Goal: Task Accomplishment & Management: Manage account settings

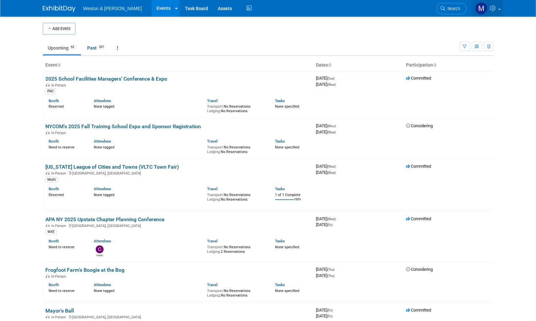
click at [499, 9] on span at bounding box center [499, 9] width 3 height 1
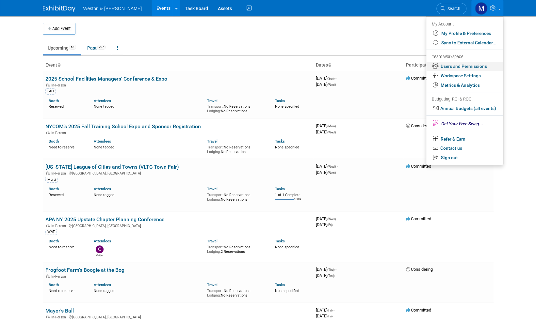
click at [470, 66] on link "Users and Permissions" at bounding box center [464, 66] width 77 height 9
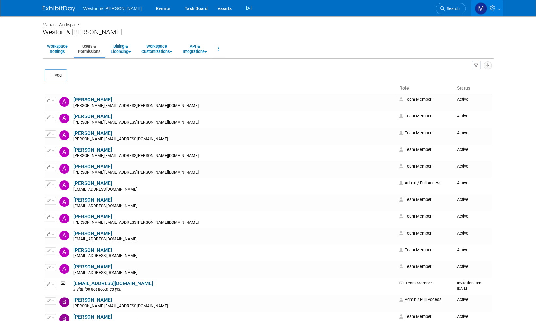
click at [494, 6] on icon at bounding box center [494, 8] width 8 height 6
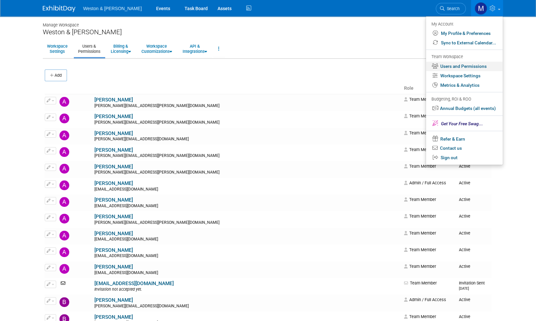
click at [466, 67] on link "Users and Permissions" at bounding box center [464, 66] width 77 height 9
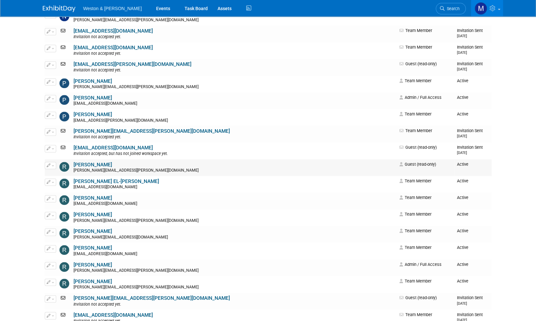
scroll to position [2123, 0]
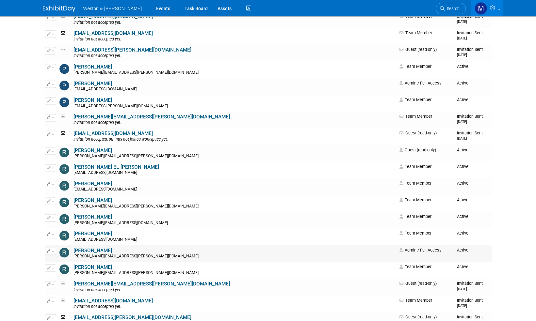
click at [101, 250] on link "Roberta Sinclair" at bounding box center [93, 251] width 39 height 6
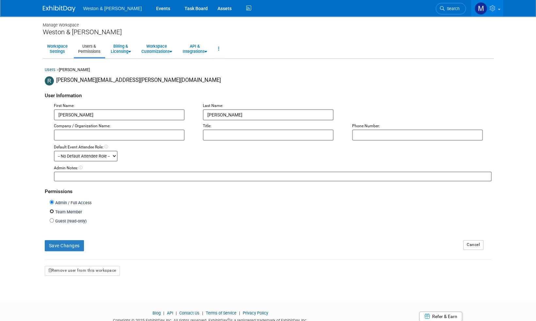
click at [53, 210] on input "Team Member" at bounding box center [52, 211] width 4 height 4
radio input "true"
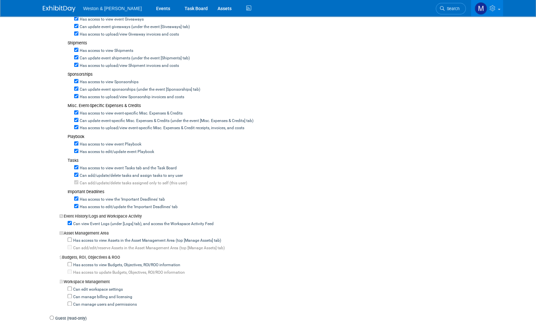
scroll to position [359, 0]
click at [70, 301] on input "Can manage users and permissions" at bounding box center [70, 303] width 4 height 4
checkbox input "true"
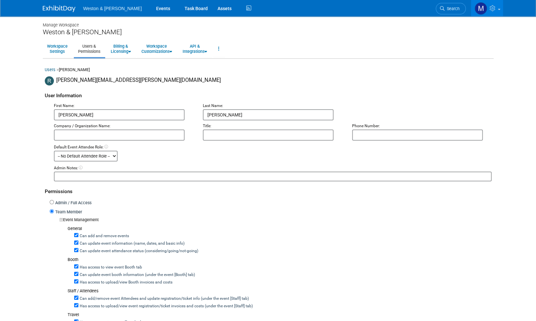
scroll to position [0, 0]
click at [498, 9] on span at bounding box center [499, 9] width 3 height 1
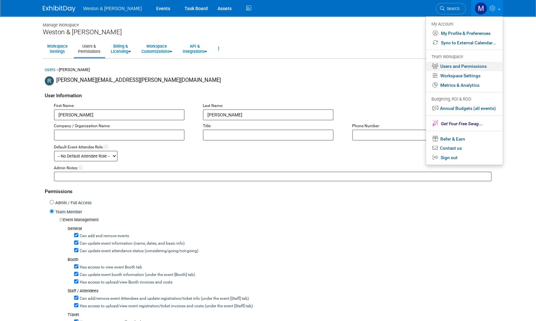
click at [461, 67] on link "Users and Permissions" at bounding box center [464, 66] width 77 height 9
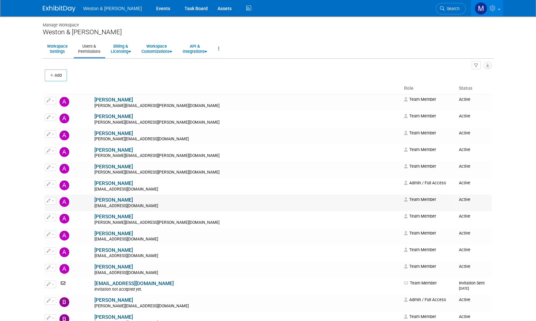
click at [52, 201] on span "button" at bounding box center [53, 201] width 3 height 1
click at [59, 211] on link "Edit" at bounding box center [71, 211] width 52 height 9
click at [102, 167] on link "[PERSON_NAME]" at bounding box center [113, 167] width 39 height 6
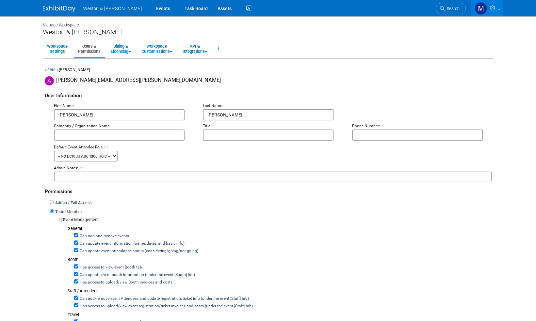
checkbox input "true"
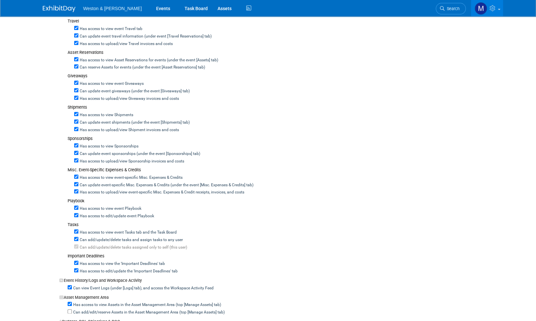
scroll to position [425, 0]
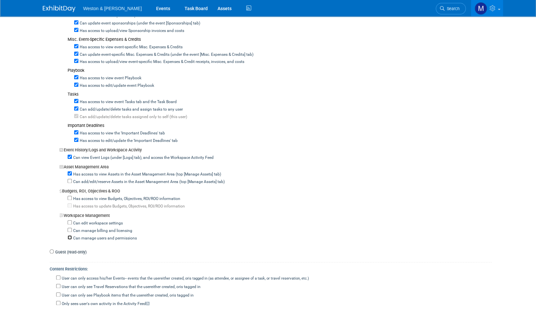
click at [70, 236] on input "Can manage users and permissions" at bounding box center [70, 238] width 4 height 4
checkbox input "true"
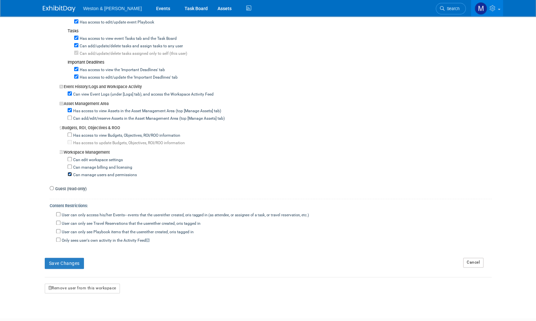
scroll to position [490, 0]
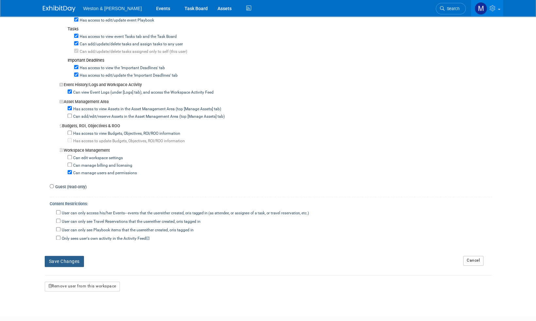
click at [72, 256] on button "Save Changes" at bounding box center [64, 261] width 39 height 11
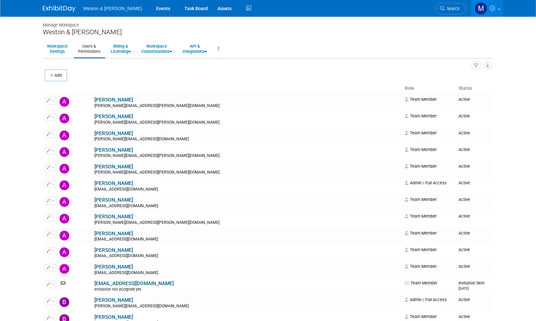
click at [496, 10] on icon at bounding box center [494, 8] width 8 height 6
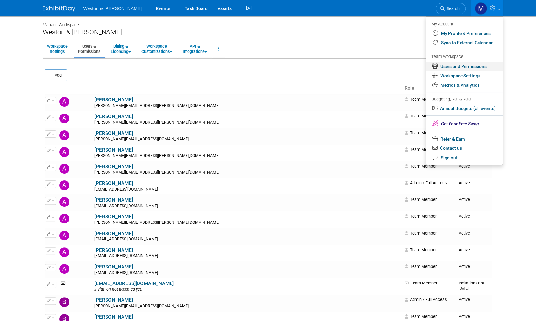
click at [457, 67] on link "Users and Permissions" at bounding box center [464, 66] width 77 height 9
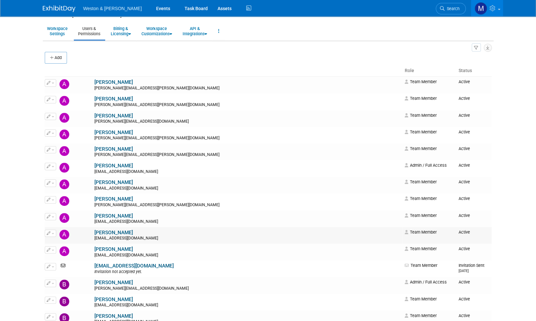
scroll to position [33, 0]
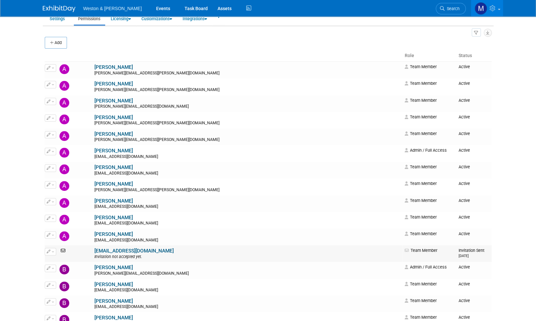
click at [109, 251] on link "[EMAIL_ADDRESS][DOMAIN_NAME]" at bounding box center [133, 251] width 79 height 6
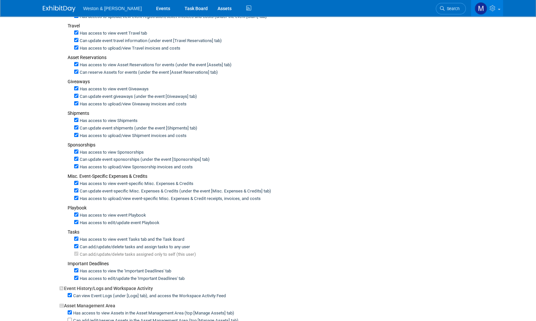
scroll to position [261, 0]
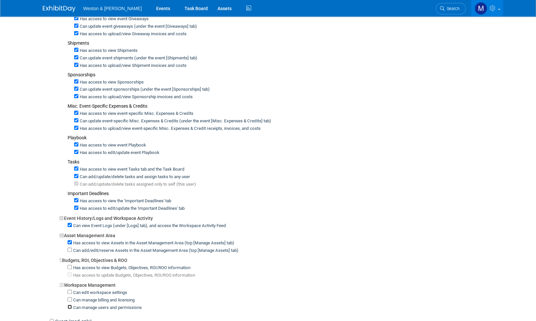
drag, startPoint x: 70, startPoint y: 298, endPoint x: 73, endPoint y: 296, distance: 3.5
click at [70, 305] on input "Can manage users and permissions" at bounding box center [70, 307] width 4 height 4
checkbox input "true"
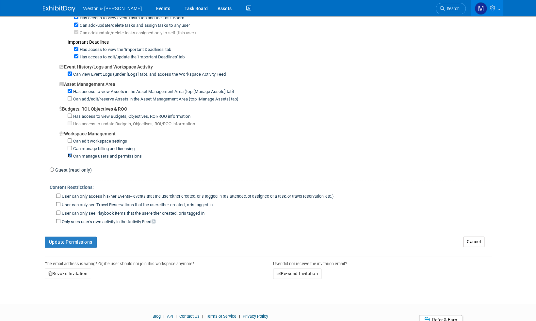
scroll to position [432, 0]
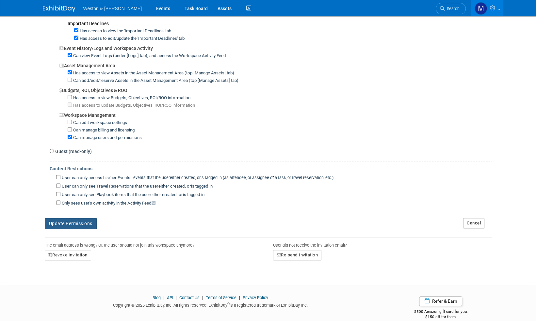
click at [75, 218] on button "Update Permissions" at bounding box center [71, 223] width 52 height 11
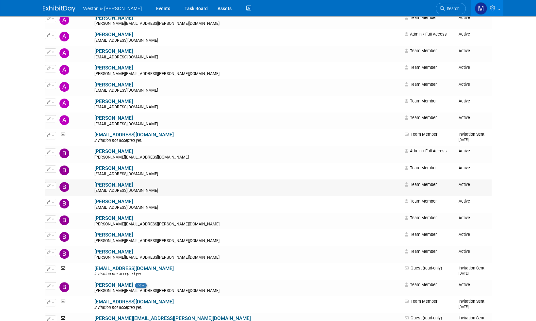
scroll to position [163, 0]
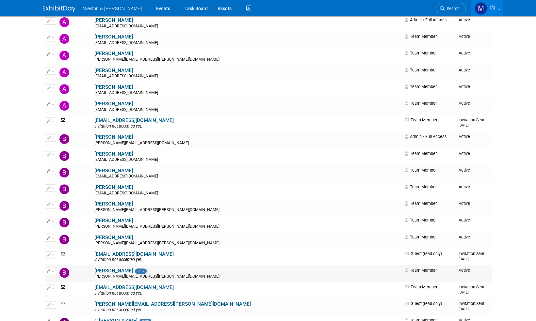
click at [52, 270] on button "button" at bounding box center [50, 271] width 11 height 7
click at [60, 282] on link "Edit" at bounding box center [71, 282] width 52 height 9
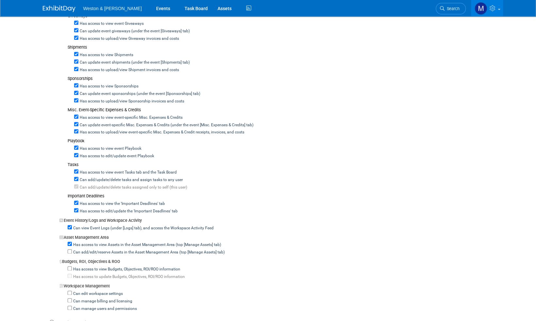
scroll to position [425, 0]
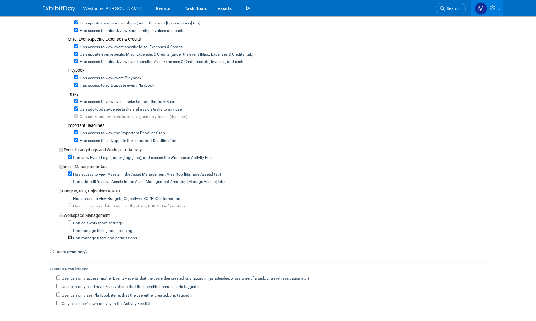
click at [71, 236] on input "Can manage users and permissions" at bounding box center [70, 238] width 4 height 4
checkbox input "true"
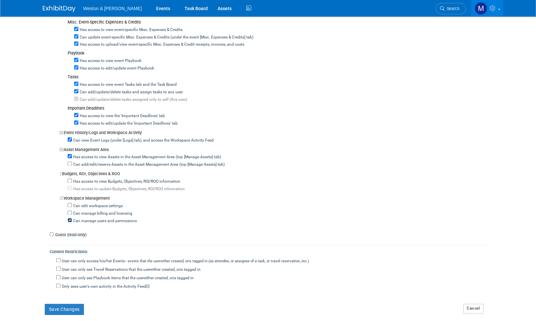
scroll to position [490, 0]
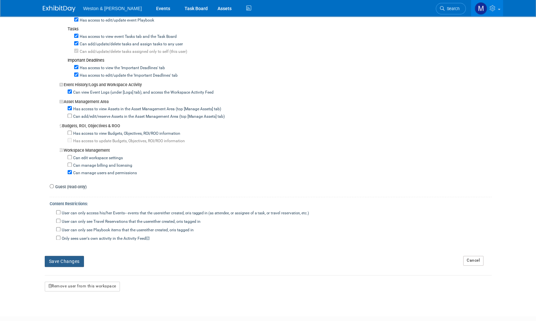
click at [65, 256] on button "Save Changes" at bounding box center [64, 261] width 39 height 11
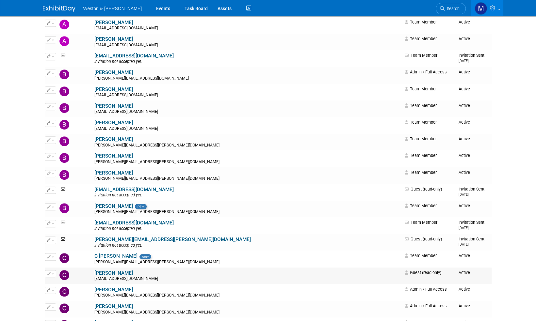
scroll to position [229, 0]
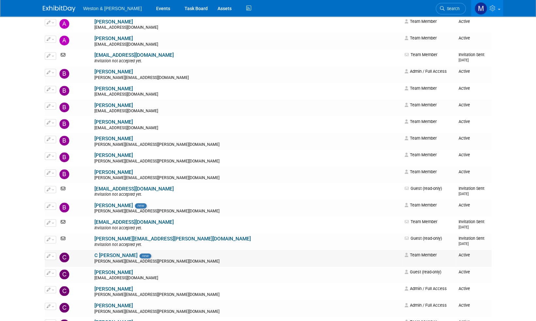
click at [52, 256] on span "button" at bounding box center [53, 256] width 3 height 1
click at [59, 267] on link "Edit" at bounding box center [71, 267] width 52 height 9
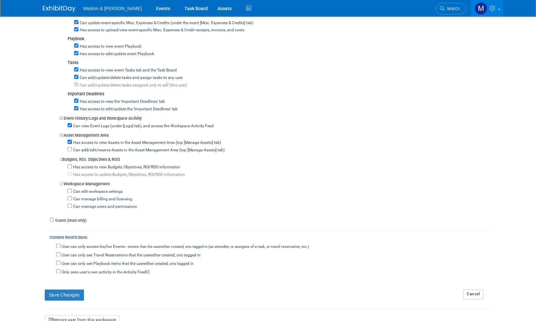
scroll to position [457, 0]
click at [69, 203] on input "Can manage users and permissions" at bounding box center [70, 205] width 4 height 4
checkbox input "true"
click at [67, 289] on button "Save Changes" at bounding box center [64, 294] width 39 height 11
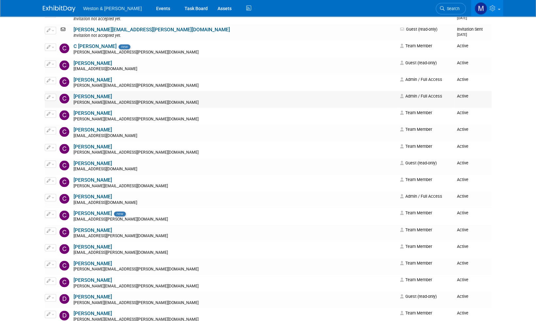
scroll to position [425, 0]
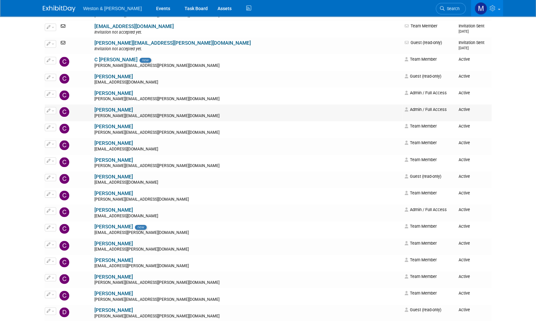
click at [52, 110] on span "button" at bounding box center [53, 110] width 3 height 1
click at [61, 121] on link "Edit" at bounding box center [71, 121] width 52 height 9
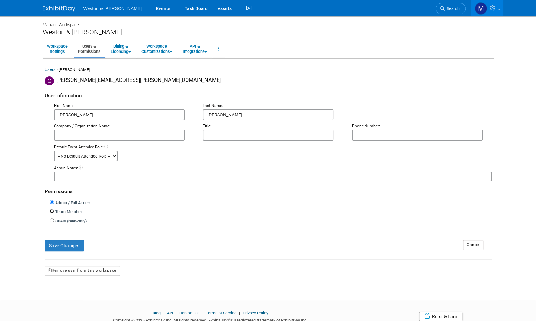
click at [52, 210] on input "Team Member" at bounding box center [52, 211] width 4 height 4
radio input "true"
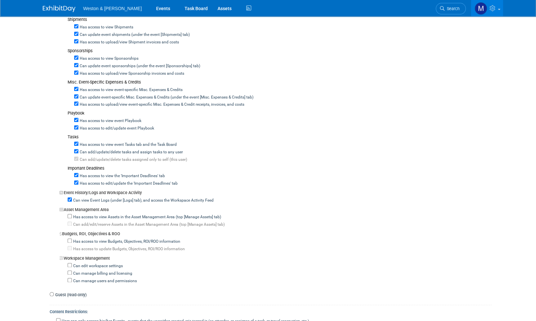
scroll to position [392, 0]
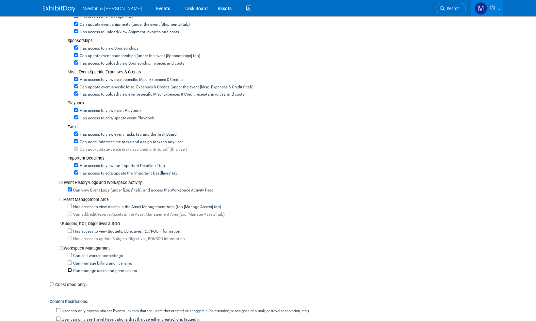
click at [69, 268] on input "Can manage users and permissions" at bounding box center [70, 270] width 4 height 4
checkbox input "true"
click at [69, 204] on input "Has access to view Assets in the Asset Management Area (top [Manage Assets] tab)" at bounding box center [70, 206] width 4 height 4
checkbox input "true"
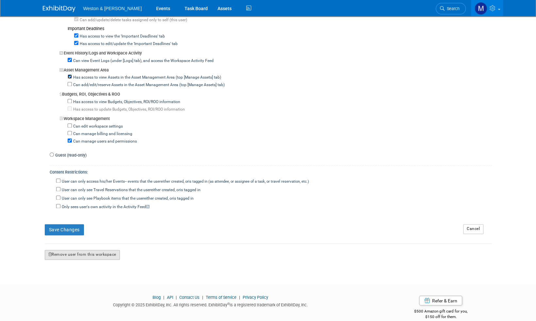
scroll to position [523, 0]
click at [63, 223] on button "Save Changes" at bounding box center [64, 228] width 39 height 11
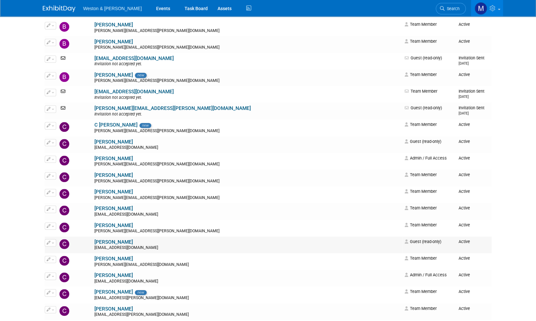
scroll to position [392, 0]
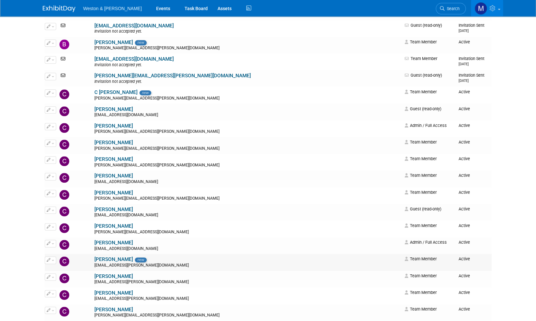
click at [54, 261] on button "button" at bounding box center [50, 260] width 11 height 7
click at [62, 271] on link "Edit" at bounding box center [71, 271] width 52 height 9
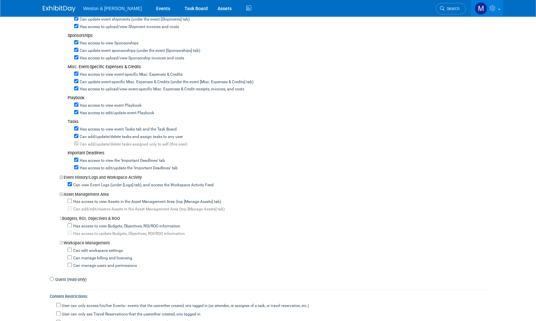
scroll to position [425, 0]
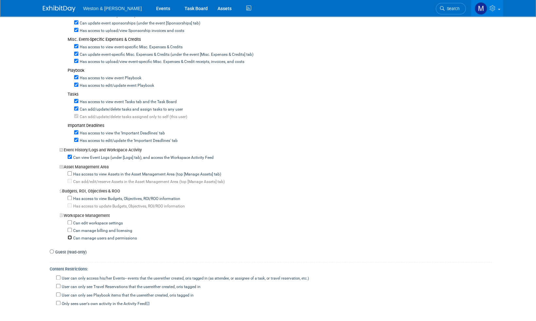
click at [69, 236] on input "Can manage users and permissions" at bounding box center [70, 238] width 4 height 4
checkbox input "true"
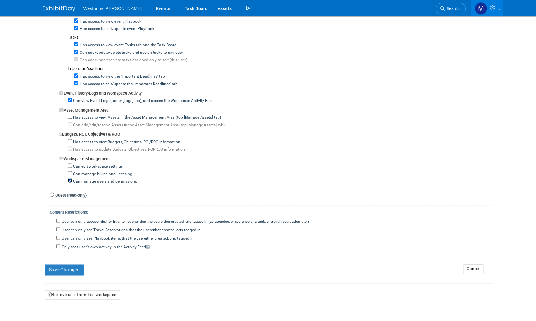
scroll to position [490, 0]
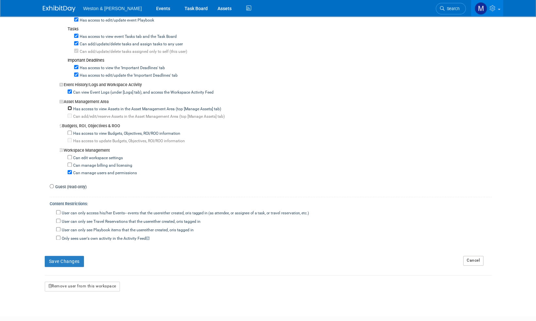
click at [69, 106] on input "Has access to view Assets in the Asset Management Area (top [Manage Assets] tab)" at bounding box center [70, 108] width 4 height 4
checkbox input "true"
click at [69, 256] on button "Save Changes" at bounding box center [64, 261] width 39 height 11
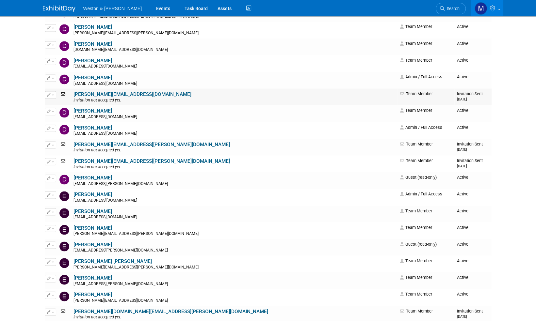
scroll to position [751, 0]
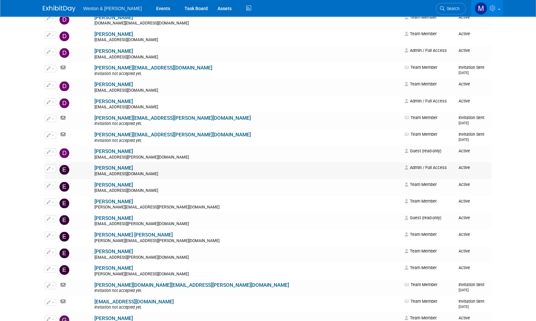
click at [53, 167] on button "button" at bounding box center [50, 168] width 11 height 7
click at [58, 178] on link "Edit" at bounding box center [71, 179] width 52 height 9
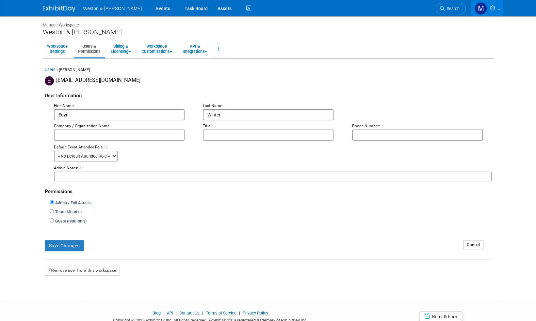
click at [474, 245] on link "Cancel" at bounding box center [473, 245] width 20 height 10
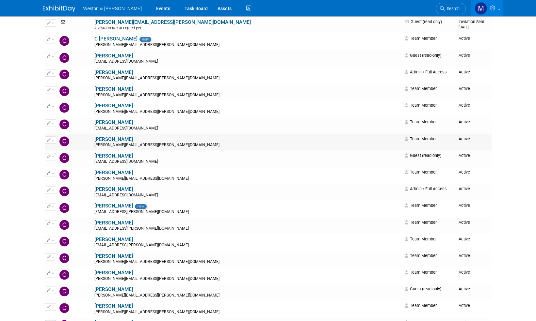
scroll to position [457, 0]
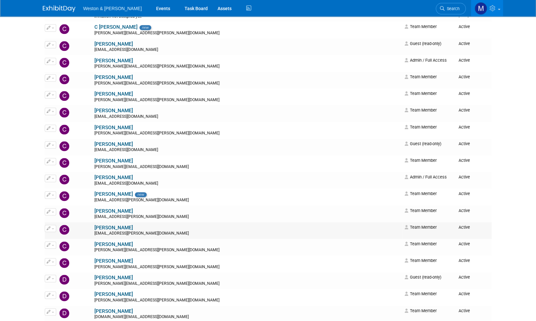
click at [53, 229] on span "button" at bounding box center [53, 228] width 3 height 1
click at [59, 237] on link "Edit" at bounding box center [71, 239] width 52 height 9
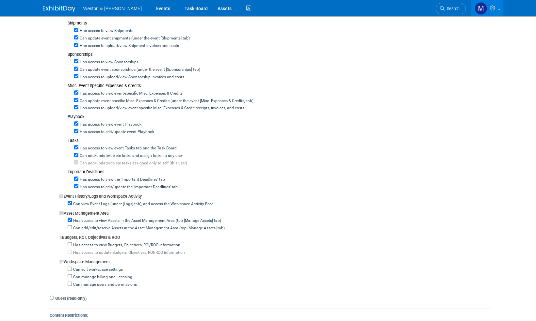
scroll to position [392, 0]
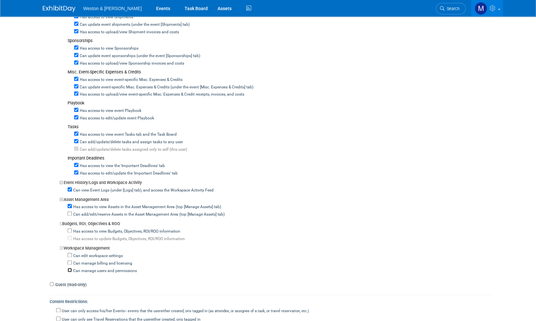
click at [69, 268] on input "Can manage users and permissions" at bounding box center [70, 270] width 4 height 4
checkbox input "true"
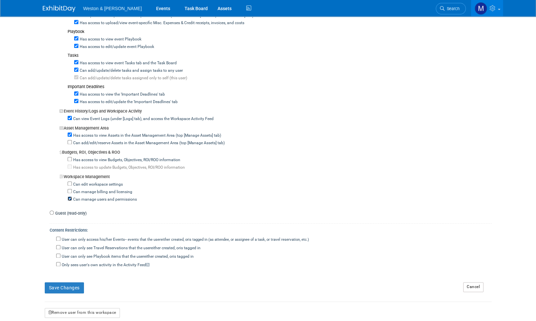
scroll to position [524, 0]
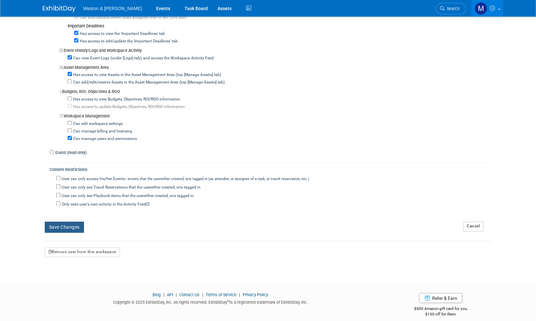
click at [70, 223] on button "Save Changes" at bounding box center [64, 227] width 39 height 11
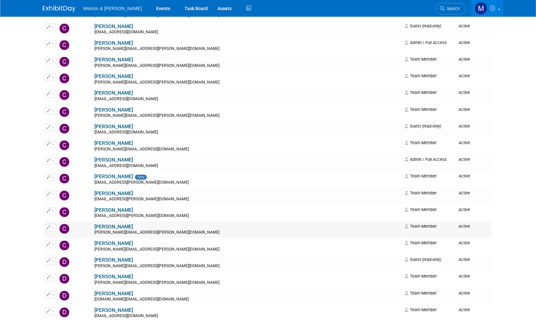
scroll to position [490, 0]
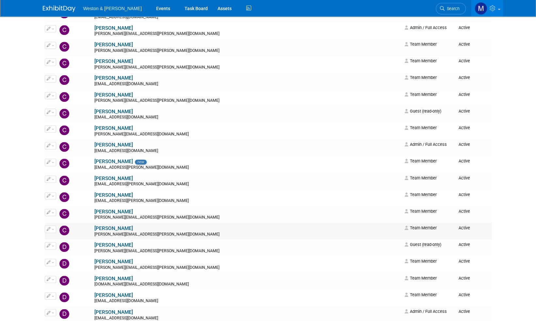
click at [54, 230] on button "button" at bounding box center [50, 229] width 11 height 7
click at [61, 240] on link "Edit" at bounding box center [71, 240] width 52 height 9
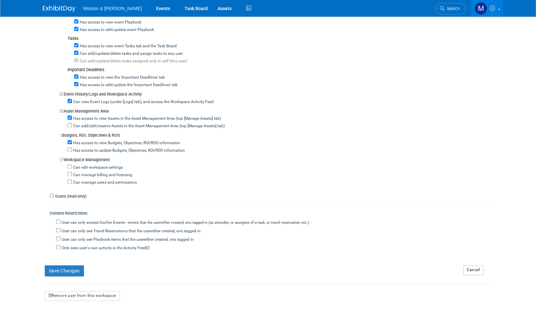
scroll to position [490, 0]
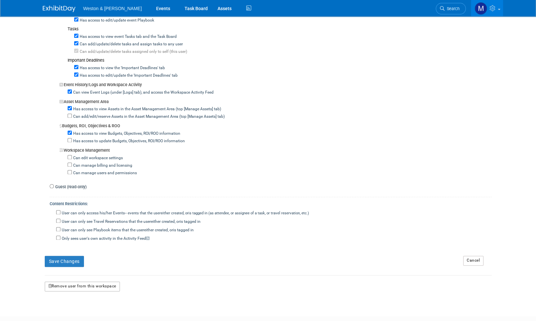
click at [89, 282] on button "Remove user from this workspace" at bounding box center [82, 287] width 75 height 10
click at [76, 309] on link "Yes" at bounding box center [75, 308] width 19 height 10
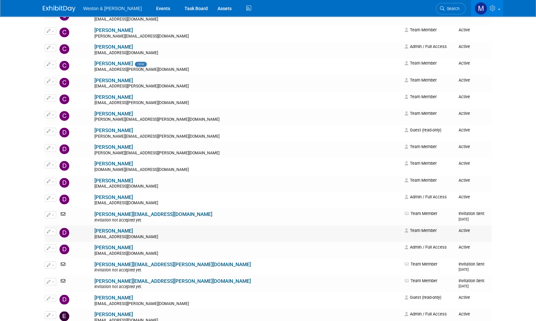
scroll to position [621, 0]
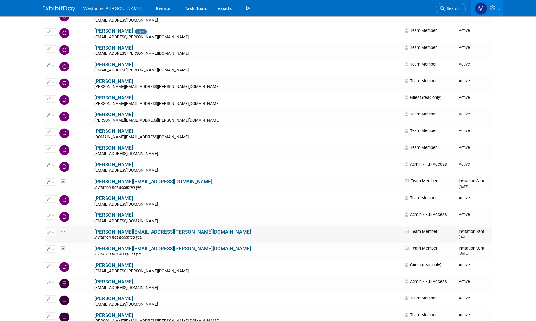
click at [53, 232] on span "button" at bounding box center [53, 232] width 3 height 1
click at [62, 243] on link "Edit" at bounding box center [71, 242] width 52 height 9
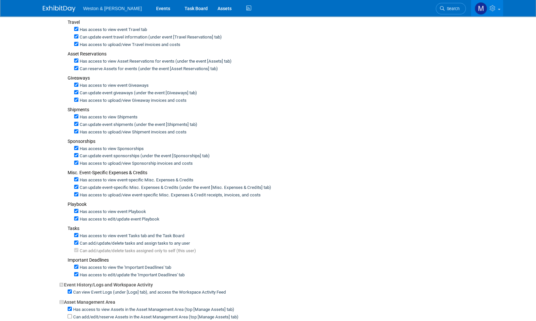
scroll to position [294, 0]
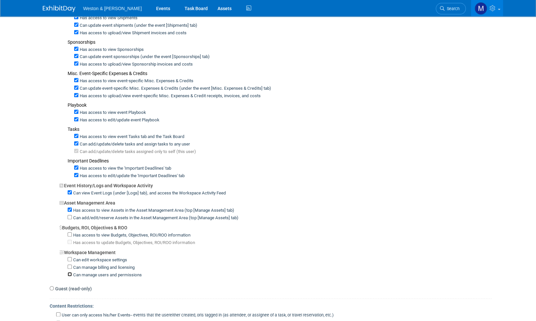
click at [68, 272] on input "Can manage users and permissions" at bounding box center [70, 274] width 4 height 4
checkbox input "true"
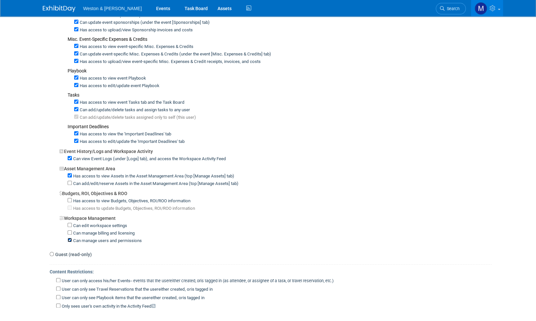
scroll to position [392, 0]
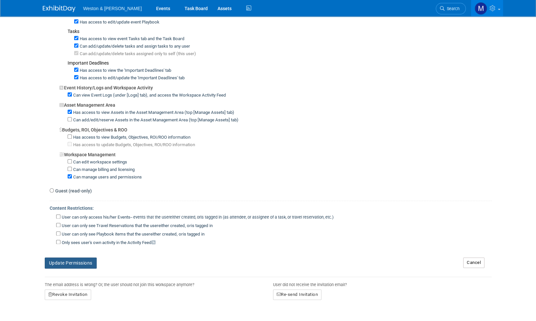
click at [66, 258] on button "Update Permissions" at bounding box center [71, 263] width 52 height 11
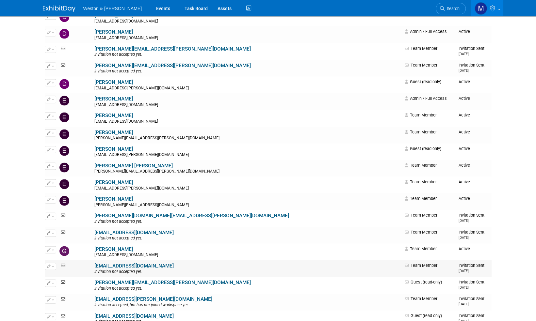
scroll to position [817, 0]
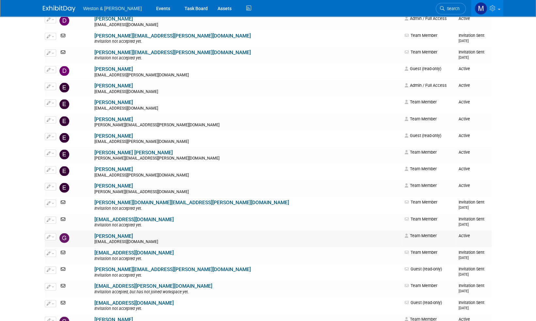
click at [53, 237] on span "button" at bounding box center [53, 237] width 3 height 1
click at [61, 247] on link "Edit" at bounding box center [71, 247] width 52 height 9
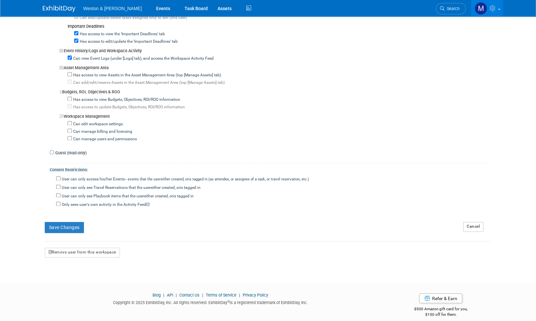
scroll to position [524, 0]
click at [82, 248] on button "Remove user from this workspace" at bounding box center [82, 253] width 75 height 10
click at [73, 273] on link "Yes" at bounding box center [74, 274] width 19 height 10
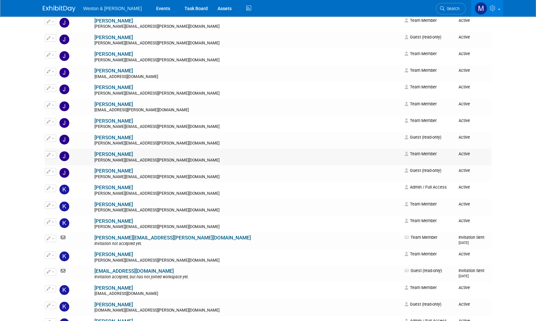
scroll to position [1372, 0]
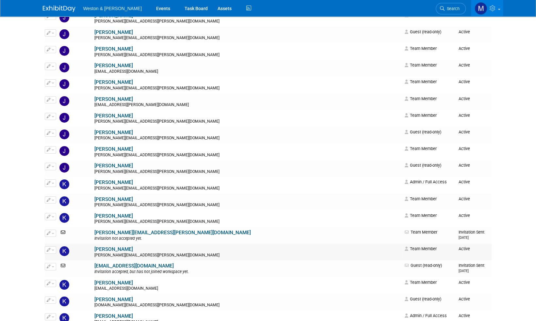
click at [53, 251] on span "button" at bounding box center [53, 250] width 3 height 1
click at [60, 261] on link "Edit" at bounding box center [71, 260] width 52 height 9
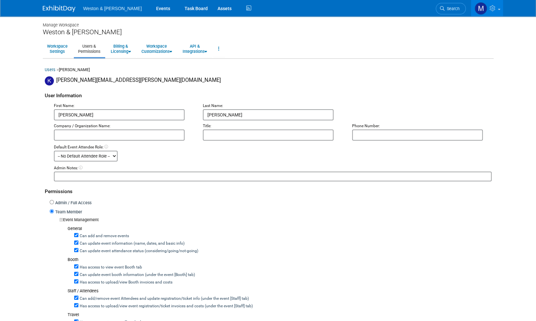
checkbox input "true"
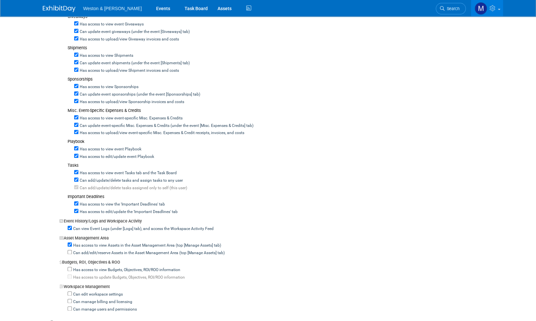
scroll to position [359, 0]
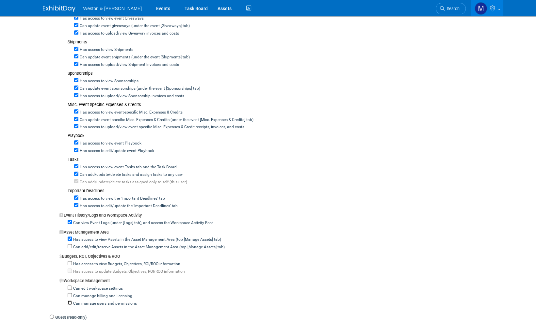
drag, startPoint x: 69, startPoint y: 300, endPoint x: 75, endPoint y: 297, distance: 6.3
click at [69, 301] on input "Can manage users and permissions" at bounding box center [70, 303] width 4 height 4
checkbox input "true"
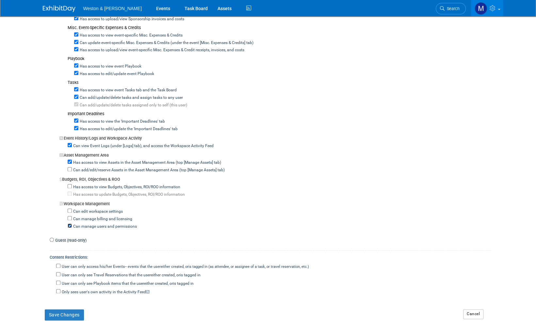
scroll to position [457, 0]
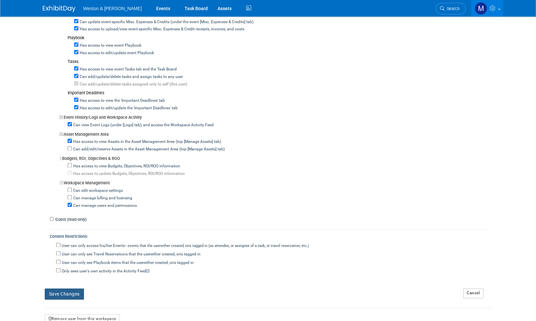
click at [56, 290] on button "Save Changes" at bounding box center [64, 294] width 39 height 11
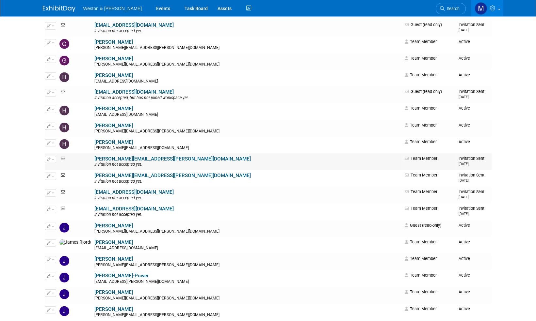
scroll to position [1111, 0]
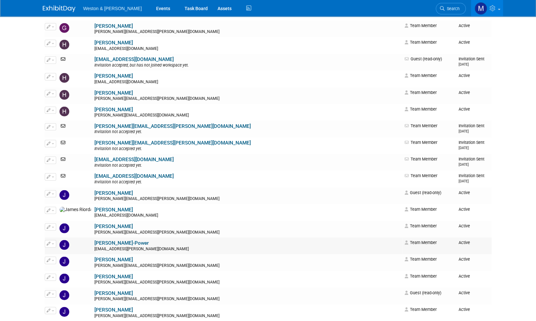
click at [52, 244] on span "button" at bounding box center [53, 244] width 3 height 1
click at [60, 253] on link "Edit" at bounding box center [71, 254] width 52 height 9
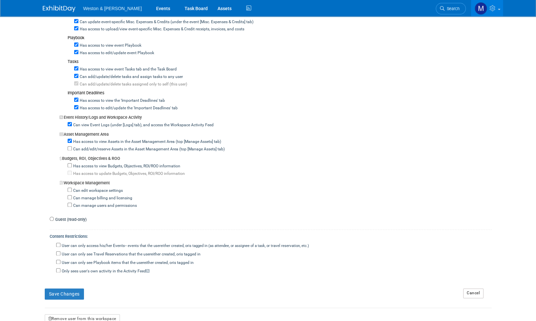
scroll to position [490, 0]
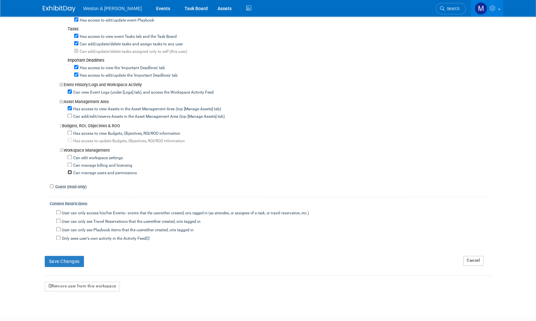
click at [69, 170] on input "Can manage users and permissions" at bounding box center [70, 172] width 4 height 4
checkbox input "true"
click at [61, 257] on button "Save Changes" at bounding box center [64, 261] width 39 height 11
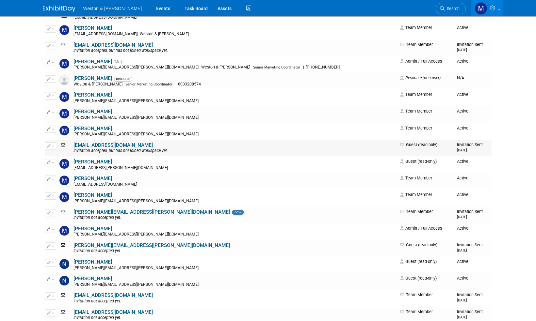
scroll to position [1797, 0]
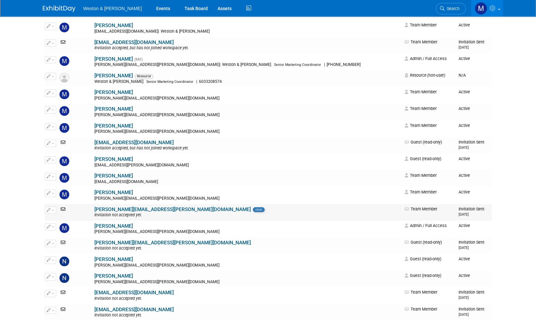
click at [52, 211] on span "button" at bounding box center [53, 210] width 3 height 1
click at [62, 221] on link "Edit" at bounding box center [71, 220] width 52 height 9
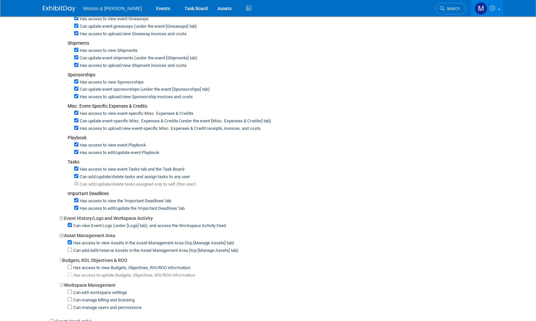
scroll to position [327, 0]
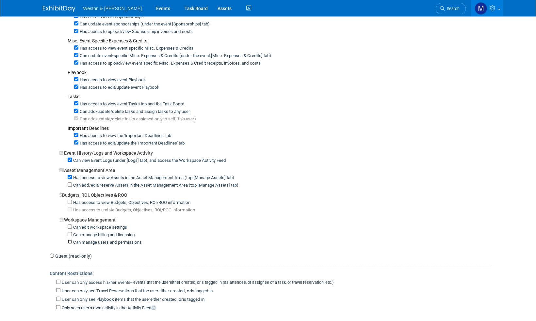
click at [69, 240] on input "Can manage users and permissions" at bounding box center [70, 242] width 4 height 4
checkbox input "true"
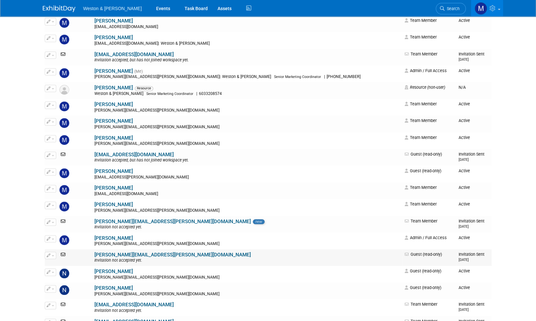
scroll to position [1797, 0]
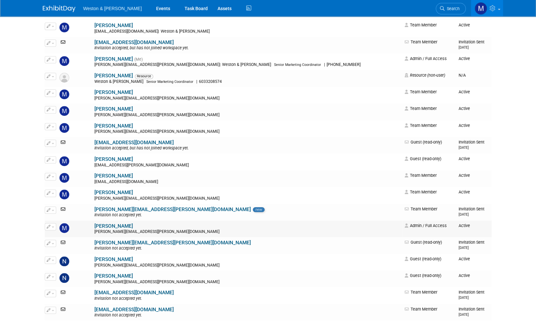
click at [53, 227] on span "button" at bounding box center [53, 227] width 3 height 1
click at [58, 237] on link "Edit" at bounding box center [71, 237] width 52 height 9
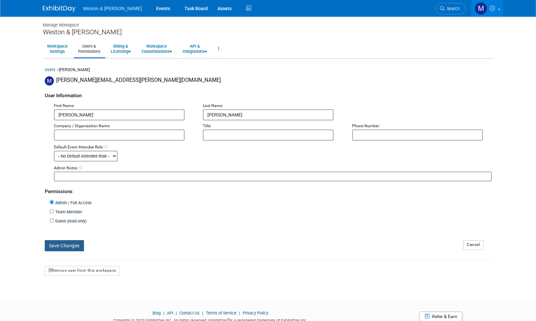
click at [69, 246] on button "Save Changes" at bounding box center [64, 245] width 39 height 11
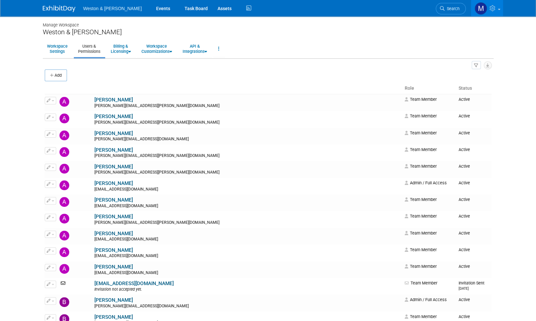
click at [63, 8] on img at bounding box center [59, 9] width 33 height 7
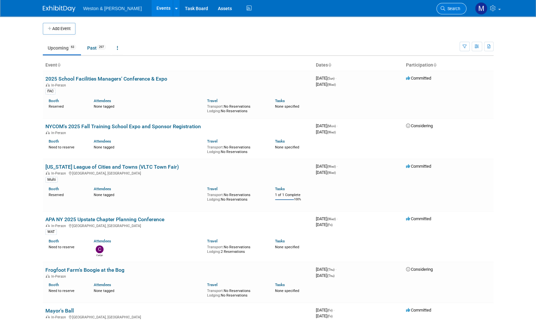
click at [456, 6] on span "Search" at bounding box center [452, 8] width 15 height 5
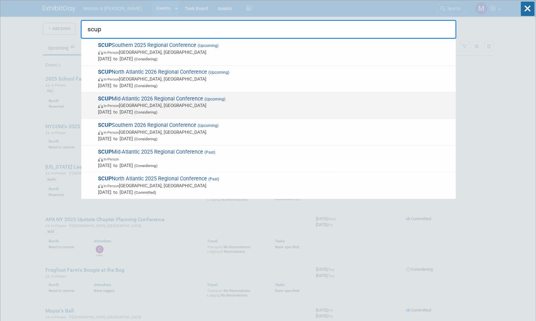
type input "scup"
click at [170, 97] on span "SCUP Mid-Atlantic 2026 Regional Conference (Upcoming) In-Person New Brunswick, …" at bounding box center [274, 106] width 356 height 20
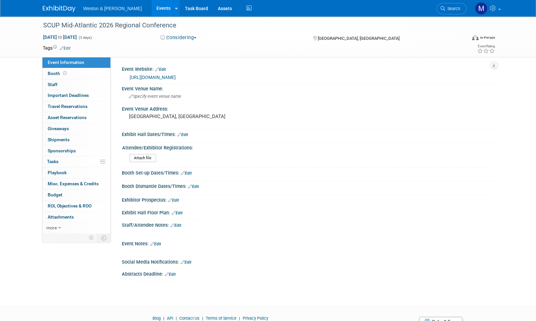
click at [159, 242] on link "Edit" at bounding box center [155, 244] width 11 height 5
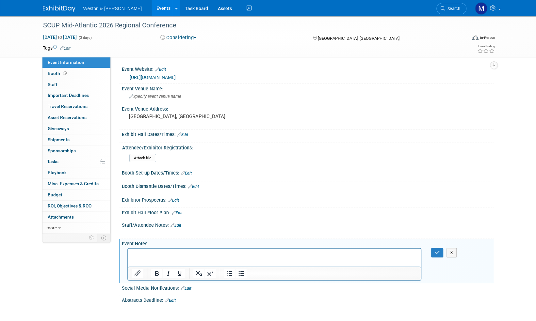
click at [134, 254] on p "Rich Text Area. Press ALT-0 for help." at bounding box center [275, 255] width 286 height 7
click at [178, 226] on link "Edit" at bounding box center [176, 225] width 11 height 5
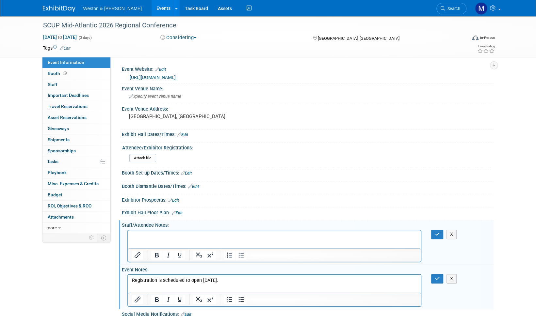
click at [155, 236] on p "Rich Text Area. Press ALT-0 for help." at bounding box center [275, 236] width 286 height 7
click at [441, 234] on button "button" at bounding box center [437, 234] width 12 height 9
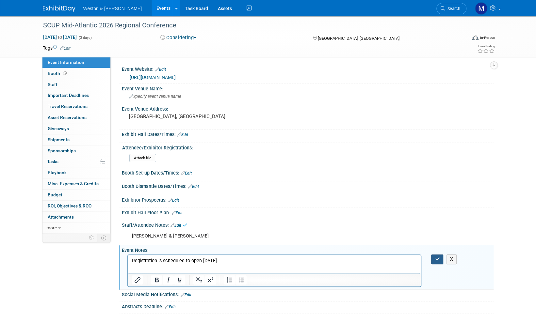
click at [435, 258] on icon "button" at bounding box center [437, 259] width 5 height 5
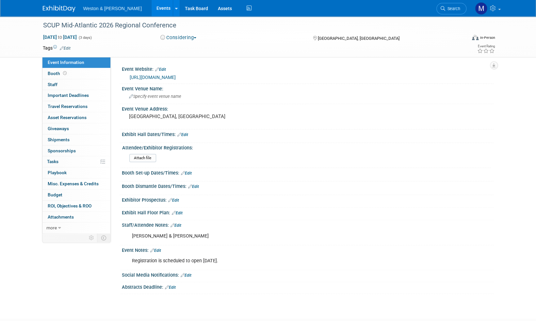
click at [59, 10] on img at bounding box center [59, 9] width 33 height 7
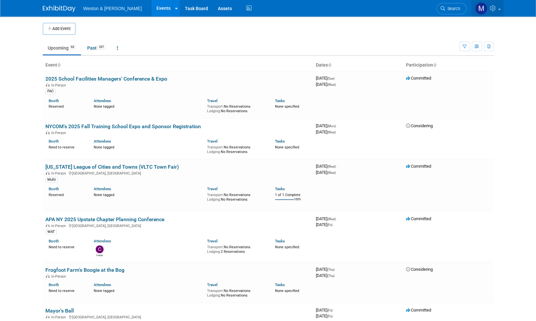
click at [493, 9] on icon at bounding box center [494, 8] width 8 height 6
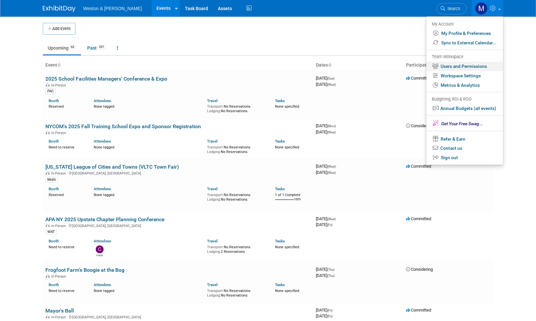
click at [468, 65] on link "Users and Permissions" at bounding box center [464, 66] width 77 height 9
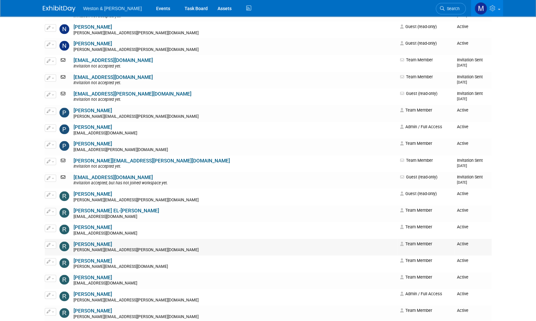
scroll to position [2258, 0]
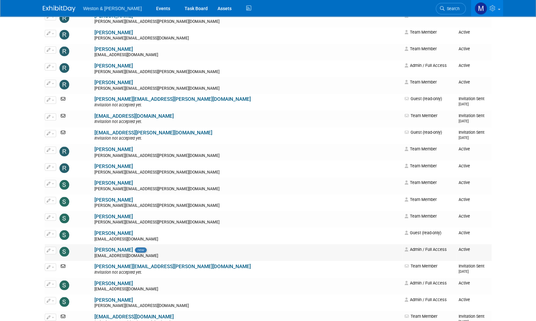
click at [51, 249] on button "button" at bounding box center [50, 250] width 11 height 7
click at [59, 261] on link "Edit" at bounding box center [71, 261] width 52 height 9
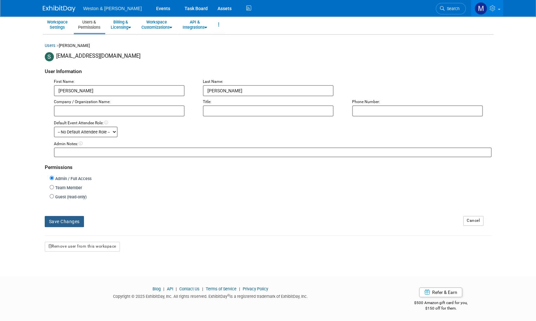
click at [65, 223] on button "Save Changes" at bounding box center [64, 221] width 39 height 11
